Goal: Find contact information: Find contact information

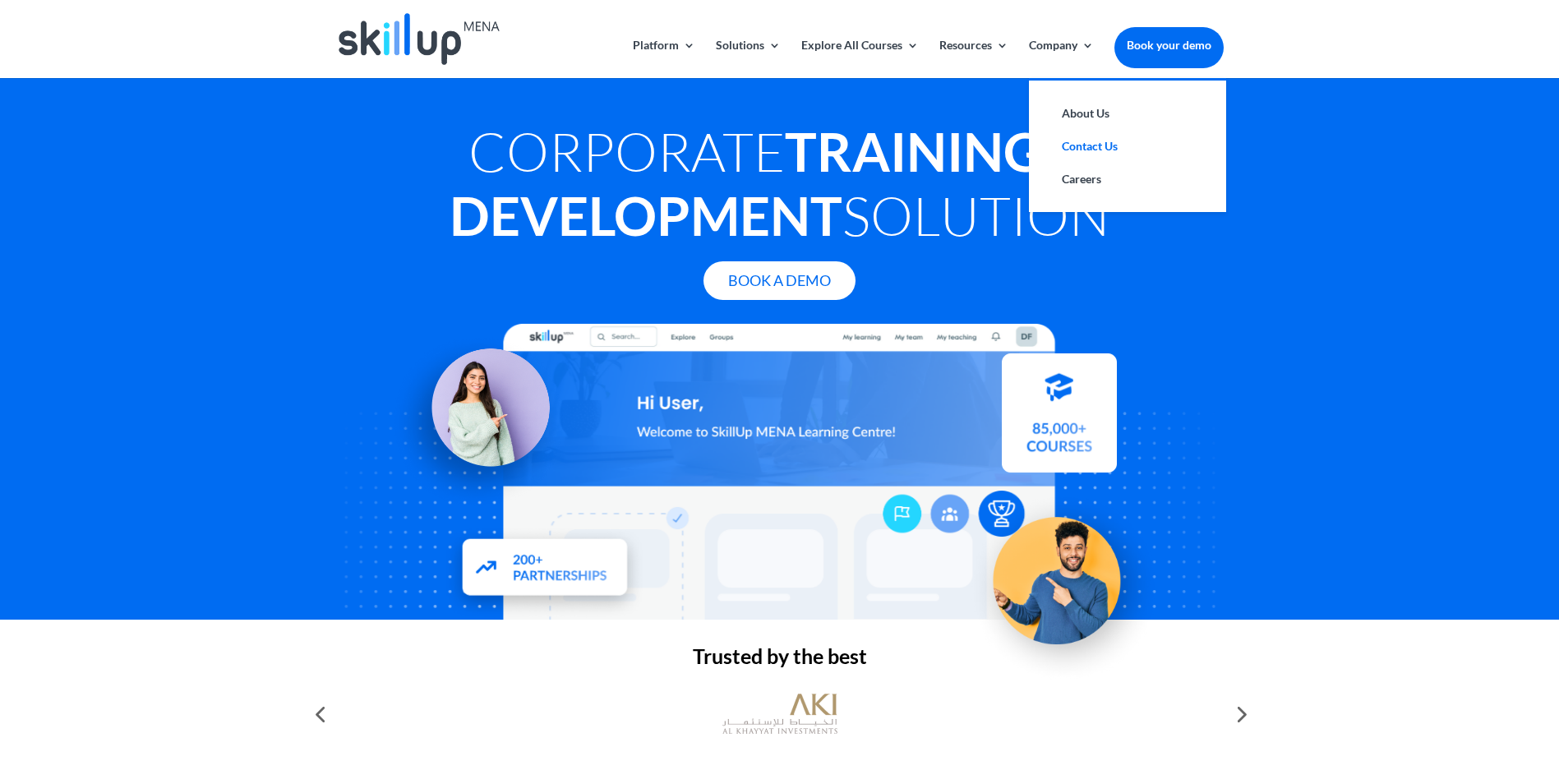
click at [1076, 140] on link "Contact Us" at bounding box center [1127, 146] width 164 height 33
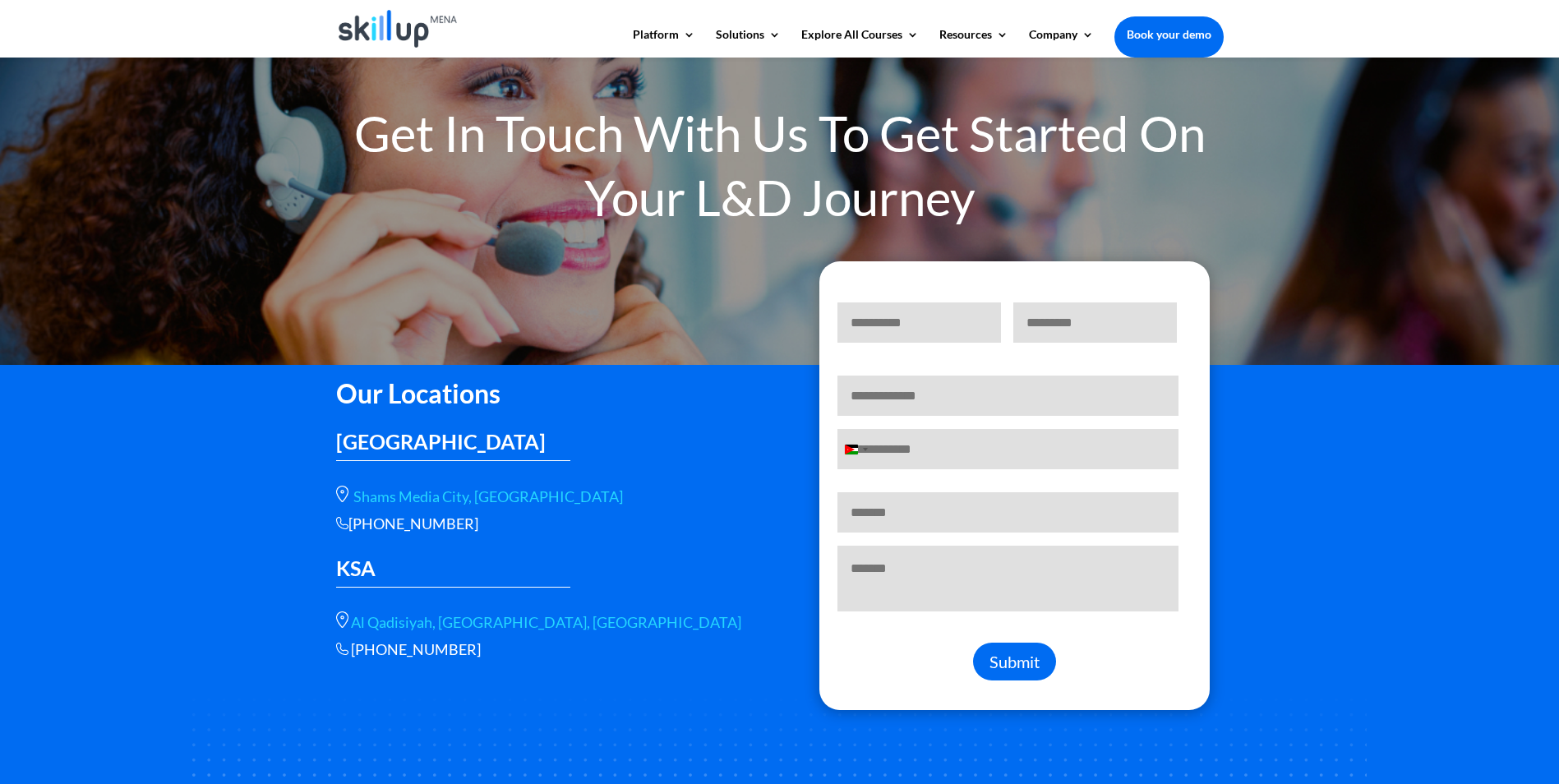
scroll to position [82, 0]
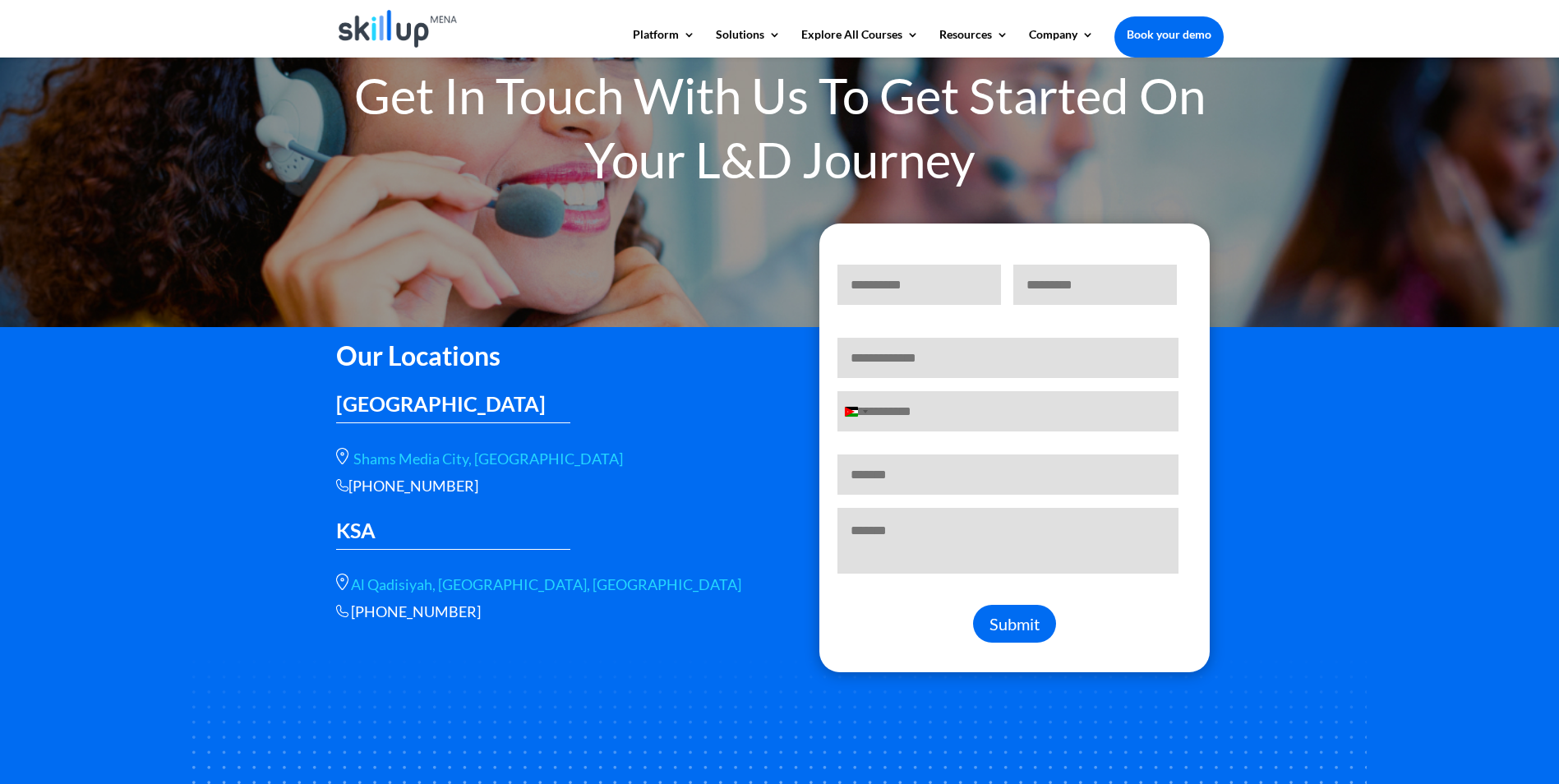
drag, startPoint x: 473, startPoint y: 609, endPoint x: 355, endPoint y: 620, distance: 118.5
click at [355, 620] on p "+966 56 566 9461" at bounding box center [545, 611] width 419 height 19
drag, startPoint x: 355, startPoint y: 620, endPoint x: 641, endPoint y: 641, distance: 286.8
click at [641, 641] on div "Our Locations UAE Shams Media City, Sharjah +966 115112089 KSA Al Qadisiyah, st…" at bounding box center [780, 569] width 888 height 477
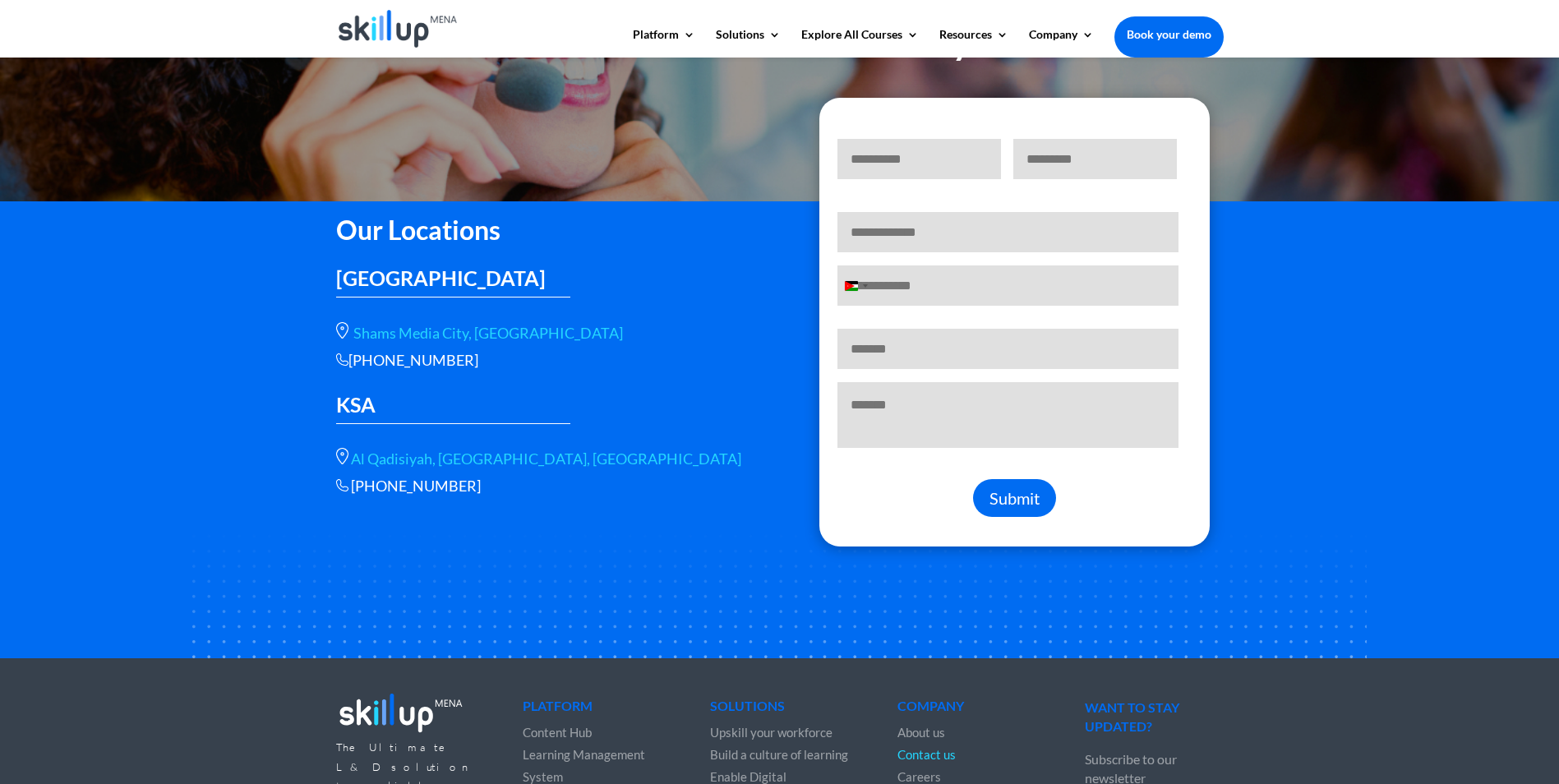
scroll to position [0, 0]
